Goal: Navigation & Orientation: Find specific page/section

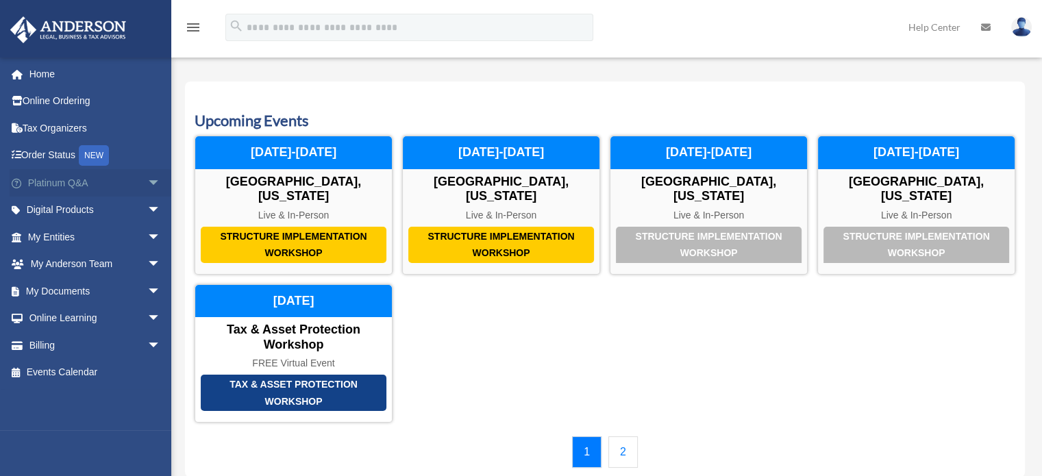
click at [147, 179] on span "arrow_drop_down" at bounding box center [160, 183] width 27 height 28
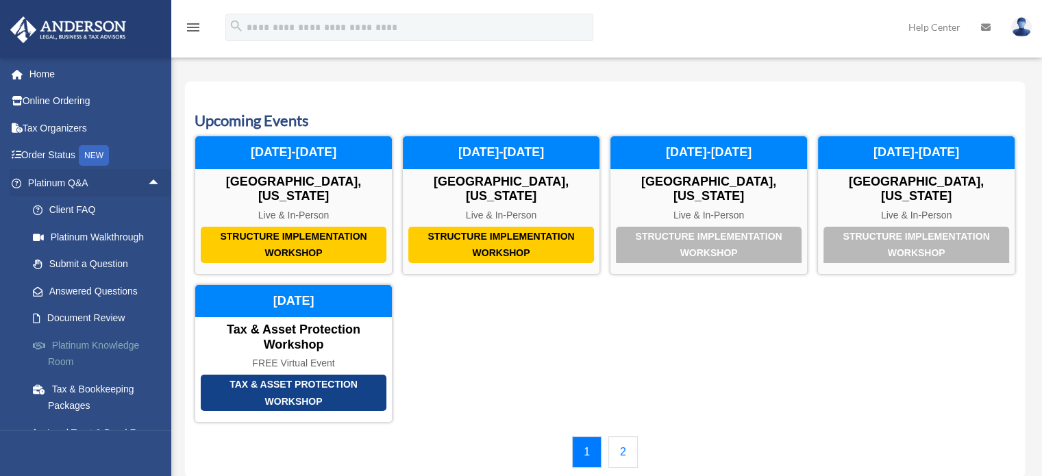
click at [104, 345] on link "Platinum Knowledge Room" at bounding box center [100, 354] width 162 height 44
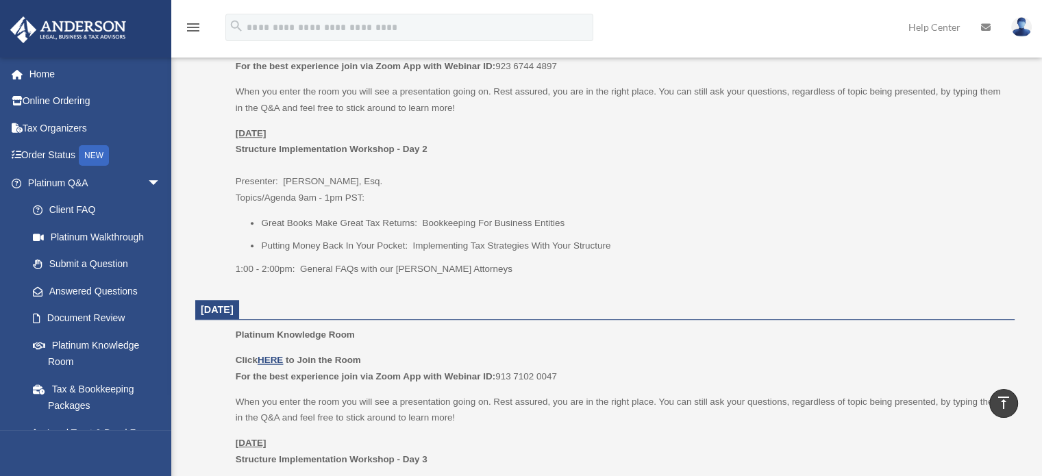
scroll to position [1028, 0]
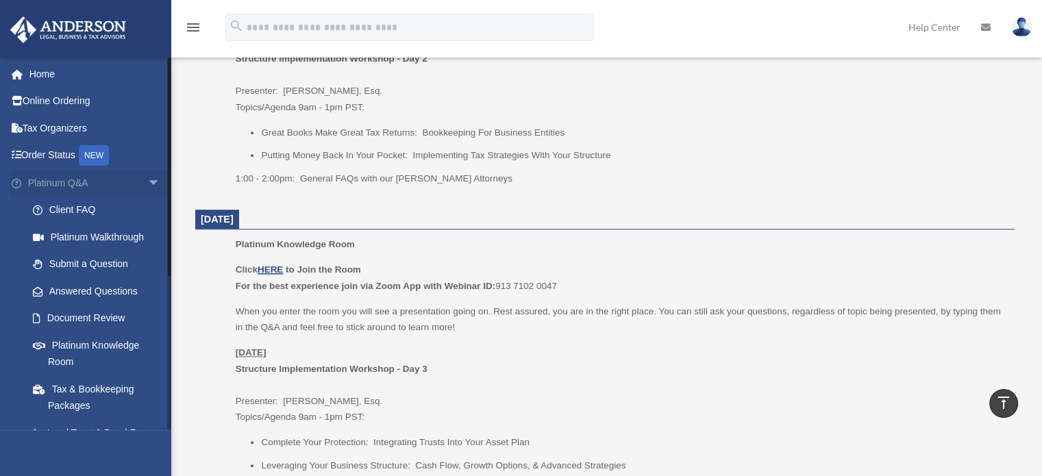
click at [147, 180] on span "arrow_drop_down" at bounding box center [160, 183] width 27 height 28
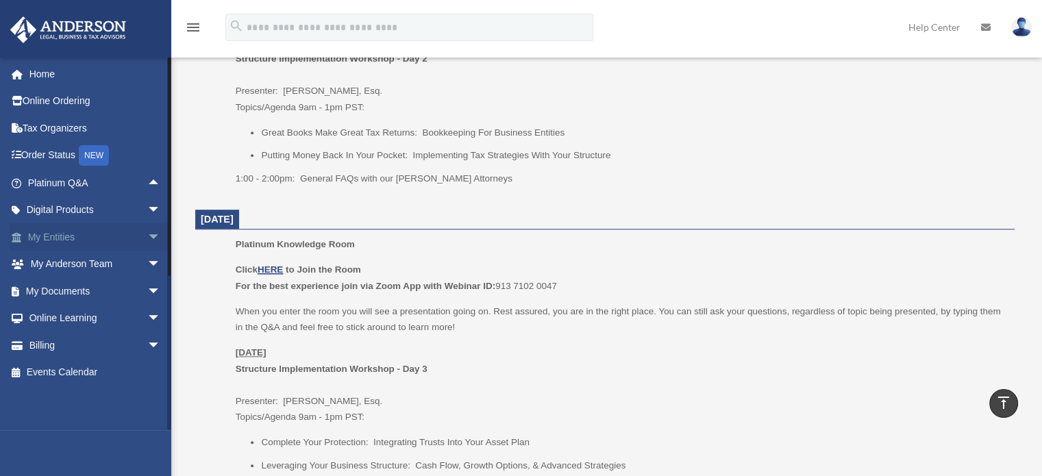
click at [147, 240] on span "arrow_drop_down" at bounding box center [160, 237] width 27 height 28
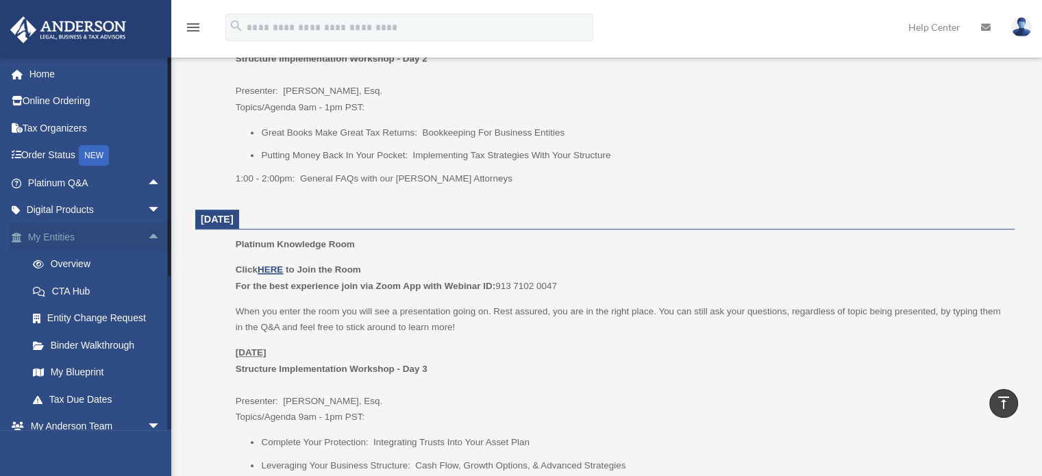
click at [147, 232] on span "arrow_drop_up" at bounding box center [160, 237] width 27 height 28
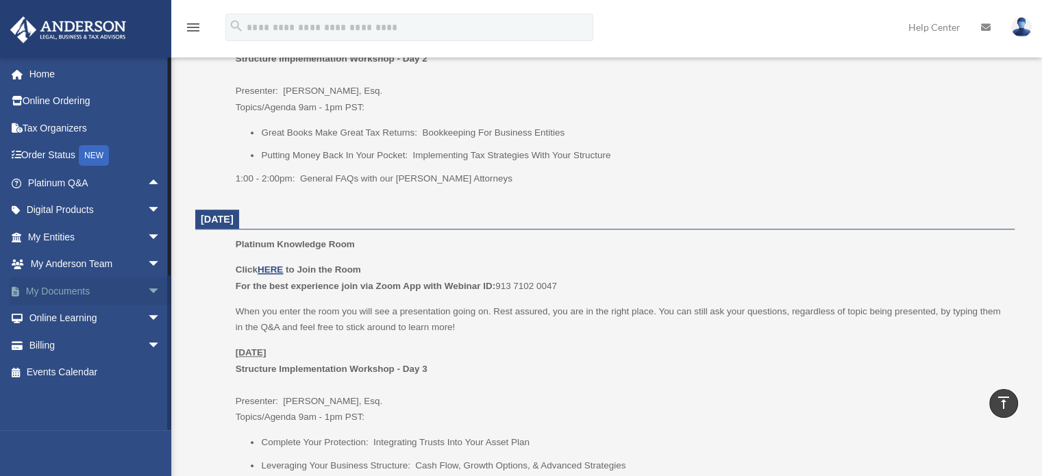
click at [153, 295] on span "arrow_drop_down" at bounding box center [160, 291] width 27 height 28
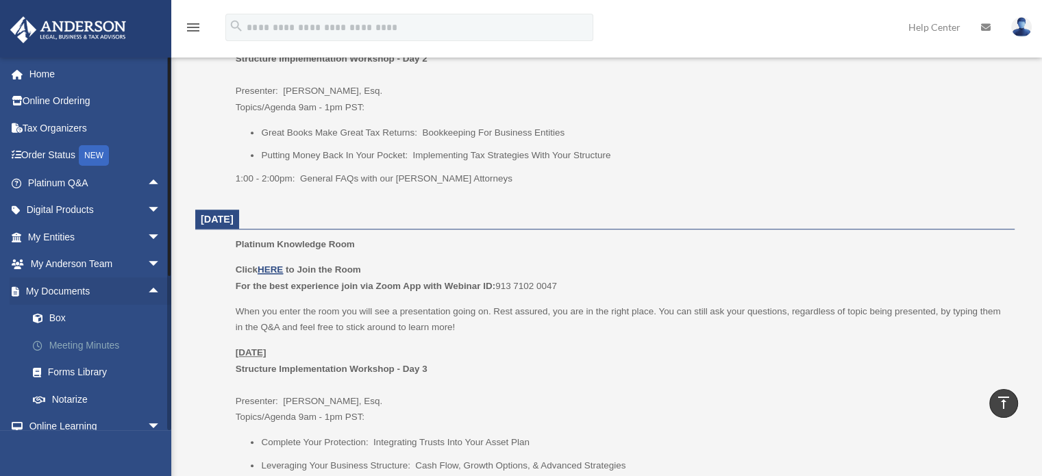
click at [112, 345] on link "Meeting Minutes" at bounding box center [100, 345] width 162 height 27
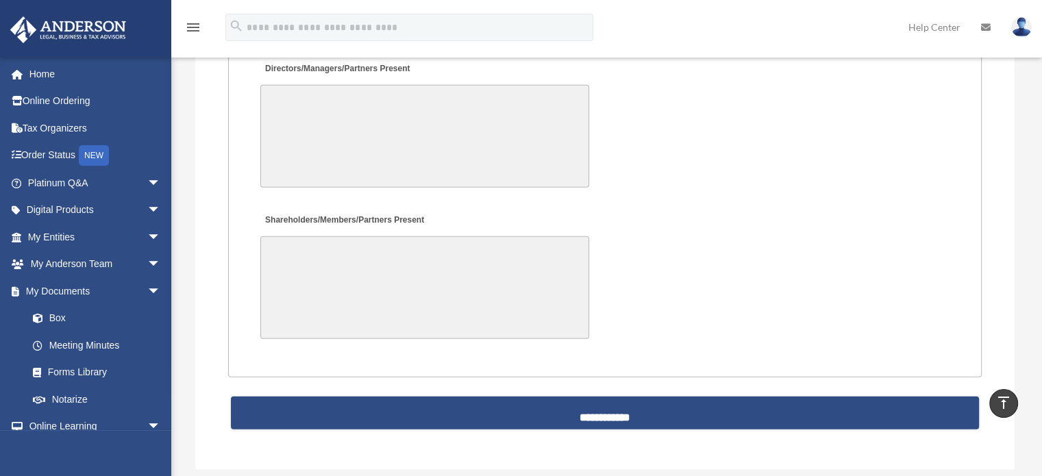
scroll to position [3220, 0]
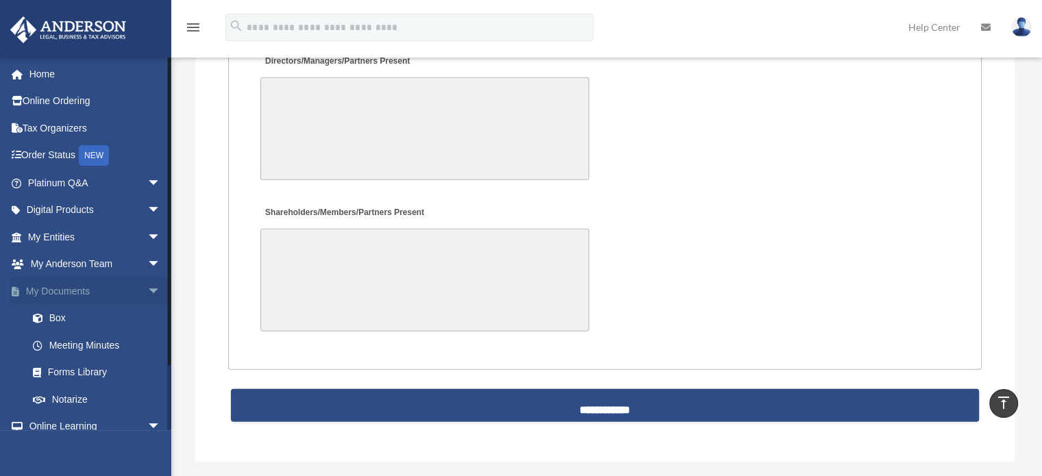
click at [148, 286] on span "arrow_drop_down" at bounding box center [160, 291] width 27 height 28
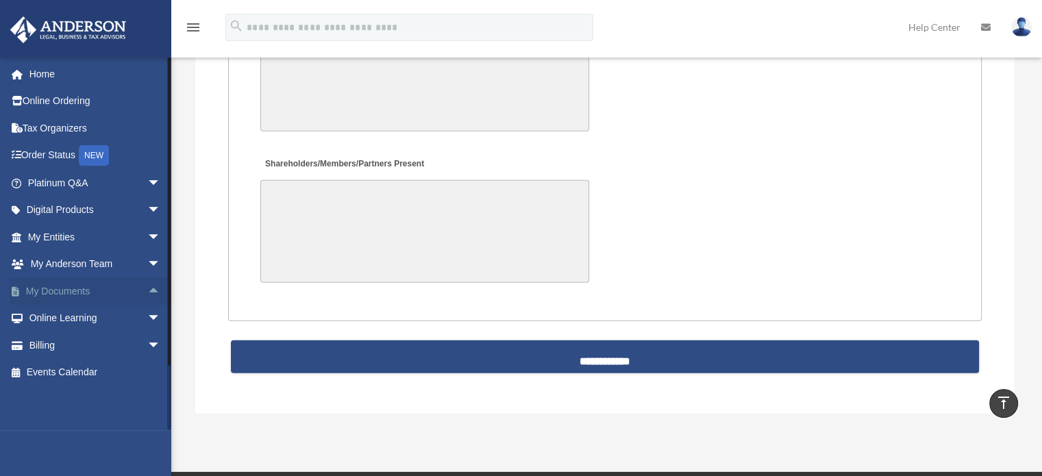
scroll to position [3288, 0]
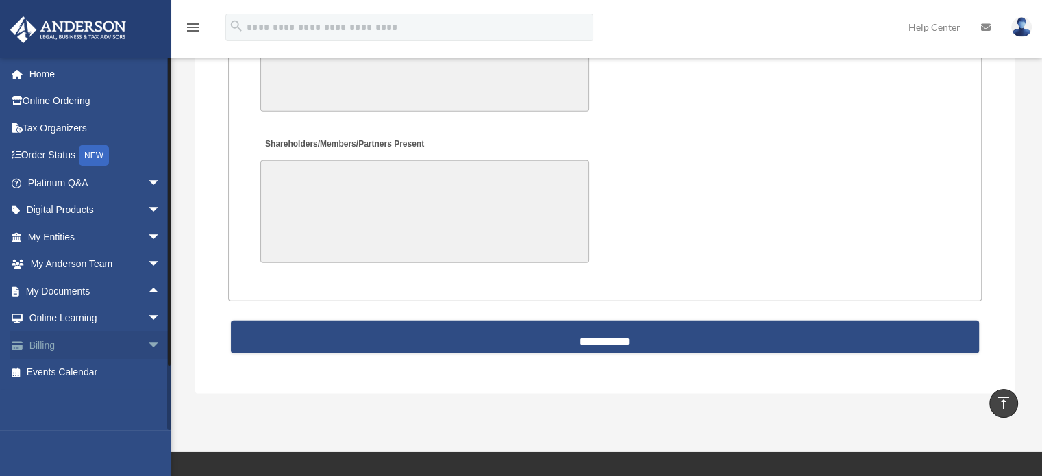
click at [124, 339] on link "Billing arrow_drop_down" at bounding box center [96, 345] width 172 height 27
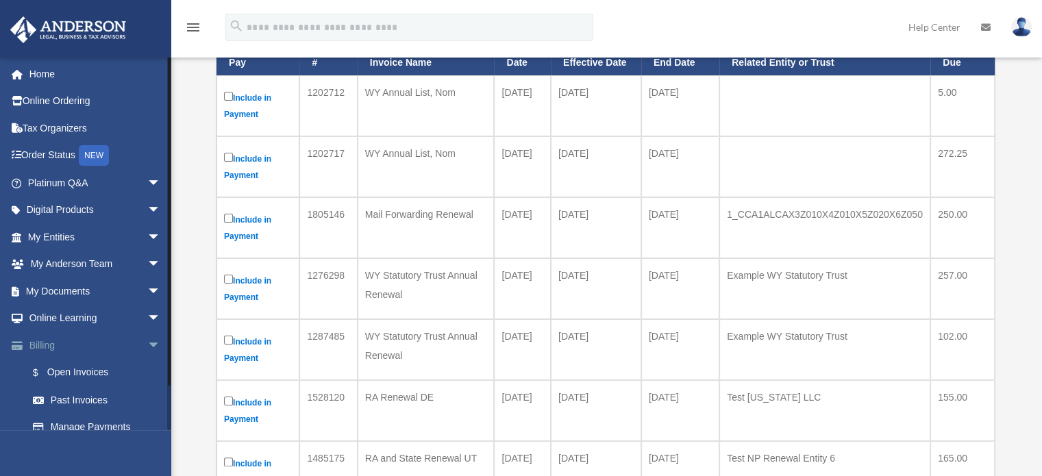
scroll to position [205, 0]
click at [147, 340] on span "arrow_drop_down" at bounding box center [160, 346] width 27 height 28
click at [99, 368] on link "Events Calendar" at bounding box center [96, 372] width 172 height 27
